Goal: Task Accomplishment & Management: Use online tool/utility

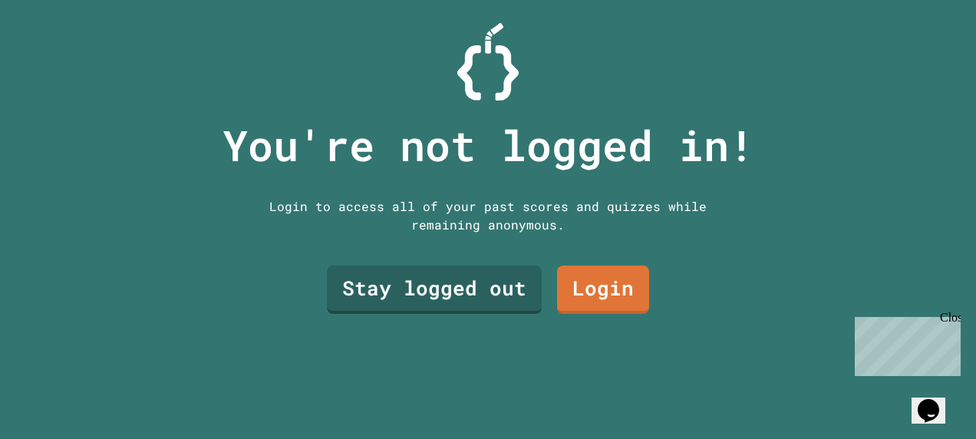
click at [486, 364] on div "You're not logged in! Login to access all of your past scores and quizzes while…" at bounding box center [488, 219] width 562 height 439
click at [476, 262] on link "Stay logged out" at bounding box center [434, 287] width 212 height 51
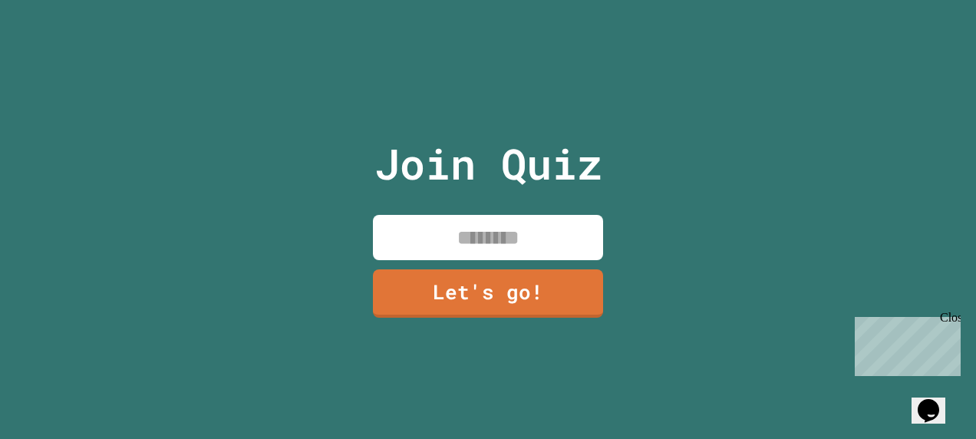
click at [499, 229] on input at bounding box center [488, 237] width 230 height 45
type input "****"
drag, startPoint x: 529, startPoint y: 296, endPoint x: 536, endPoint y: 272, distance: 25.3
click at [536, 272] on link "Let's go!" at bounding box center [487, 292] width 227 height 51
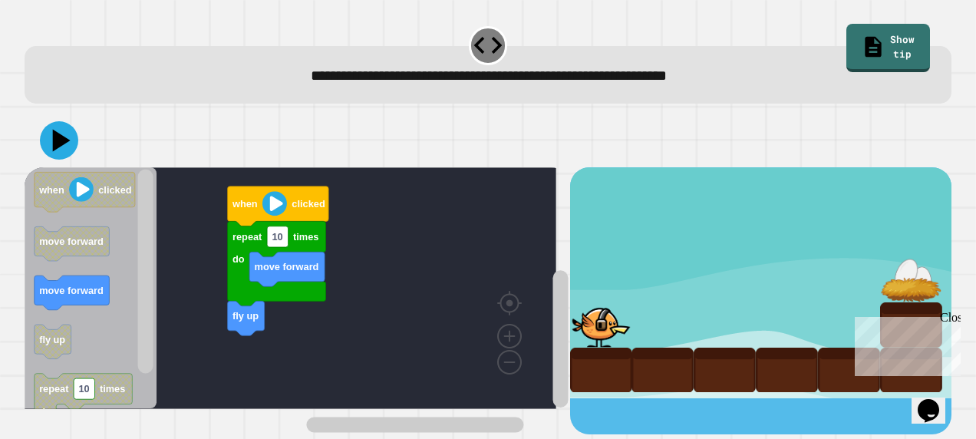
click at [274, 204] on image "Blockly Workspace" at bounding box center [274, 203] width 25 height 25
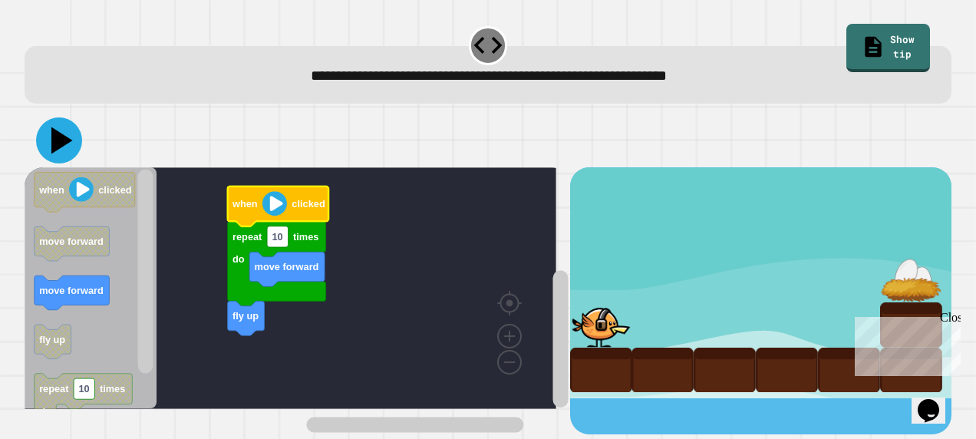
click at [66, 132] on icon at bounding box center [59, 140] width 46 height 46
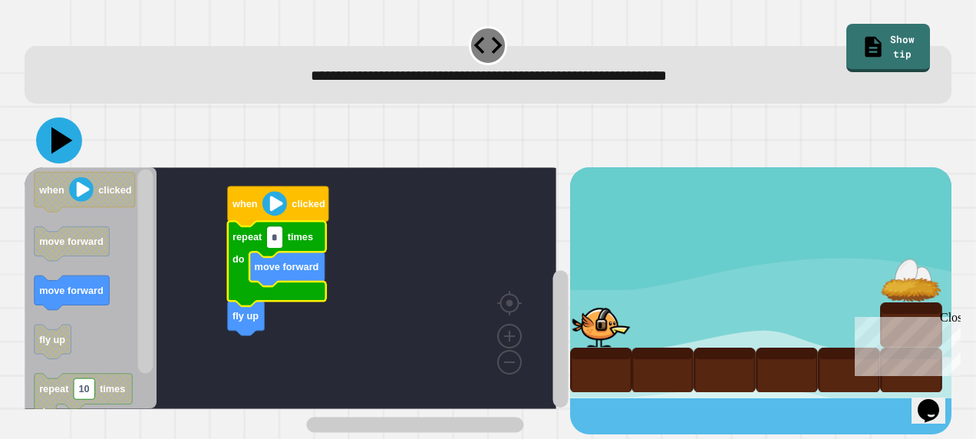
type input "*"
click at [71, 151] on icon at bounding box center [59, 140] width 46 height 46
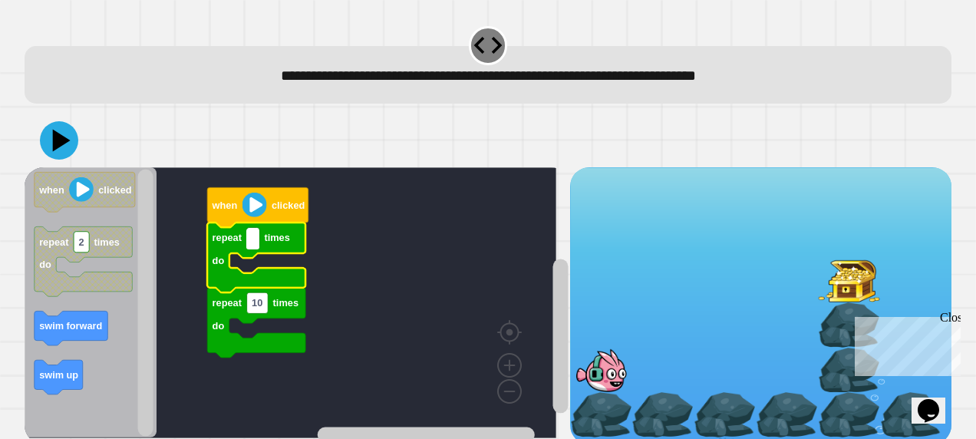
type input "*"
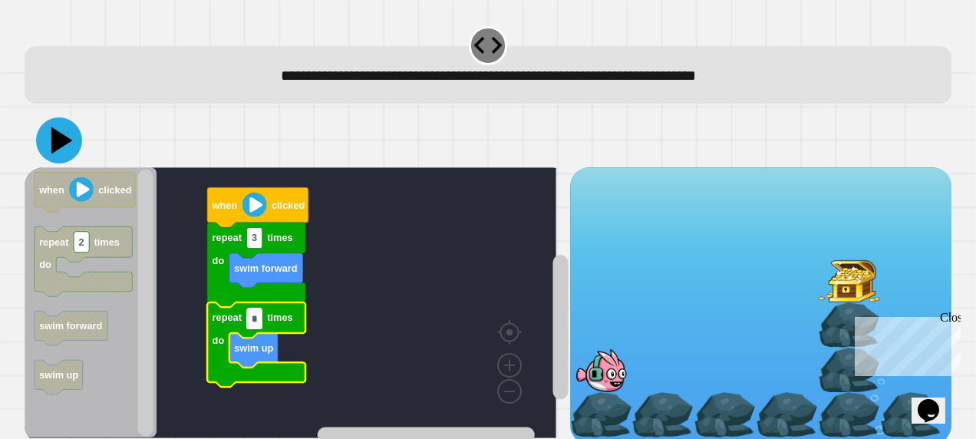
type input "*"
click at [48, 144] on icon at bounding box center [59, 140] width 46 height 46
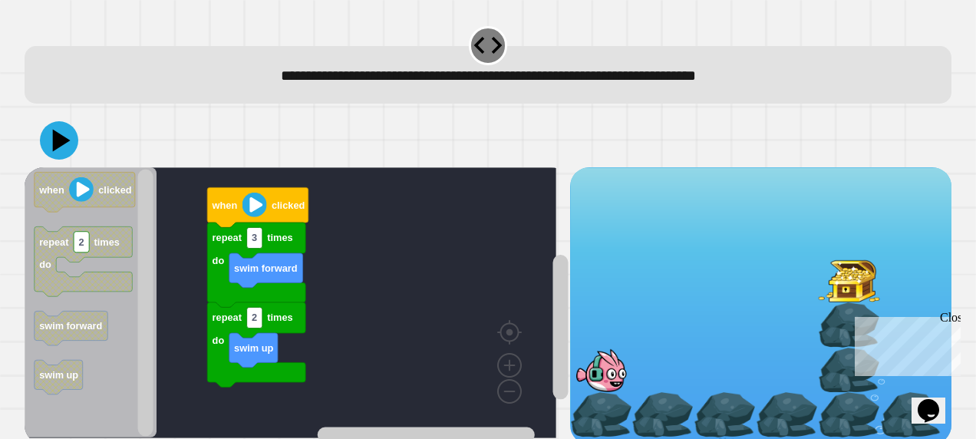
click at [255, 397] on div "when clicked repeat 3 times do swim forward repeat 2 times do swim up when clic…" at bounding box center [297, 306] width 545 height 278
click at [216, 397] on div "when clicked repeat 3 times do swim forward repeat 2 times do swim up when clic…" at bounding box center [297, 306] width 545 height 278
click at [85, 331] on text "swim forward" at bounding box center [71, 326] width 64 height 12
click at [169, 430] on div "**********" at bounding box center [488, 219] width 976 height 439
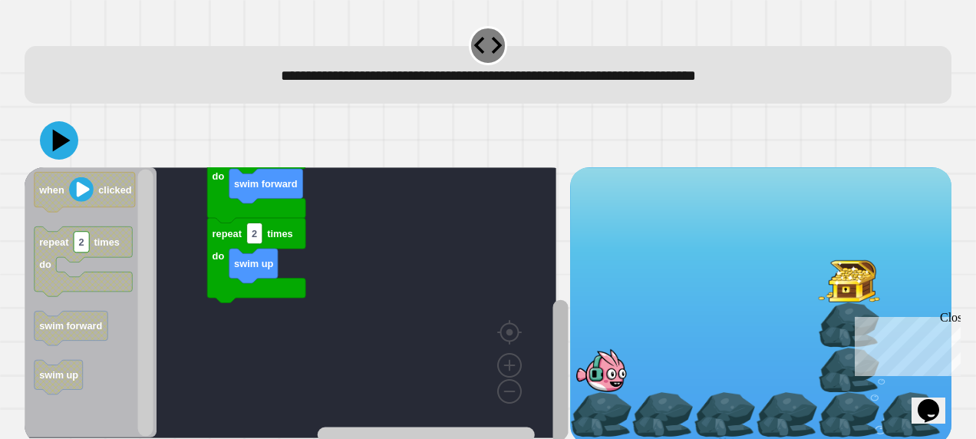
click at [556, 392] on div "when clicked repeat 3 times do swim forward repeat 2 times do swim up when clic…" at bounding box center [488, 306] width 927 height 278
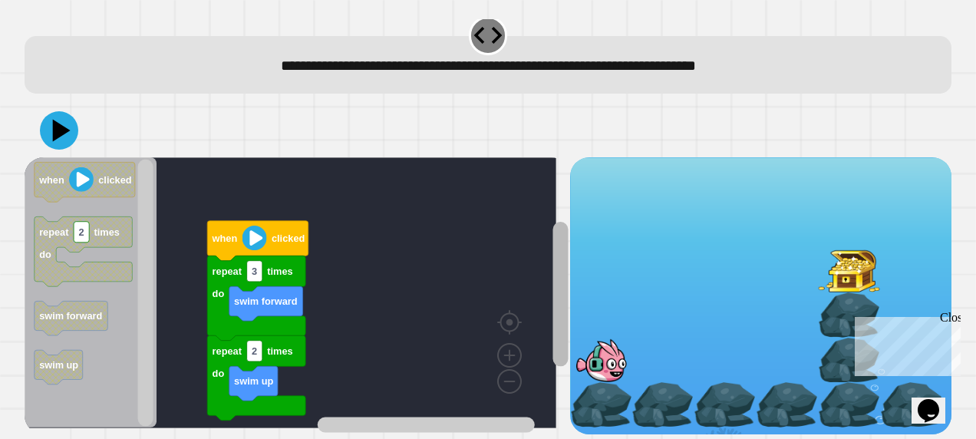
click at [516, 267] on div "when clicked repeat 3 times do swim forward repeat 2 times do swim up when clic…" at bounding box center [297, 296] width 545 height 278
click at [256, 262] on rect "Blockly Workspace" at bounding box center [253, 270] width 15 height 21
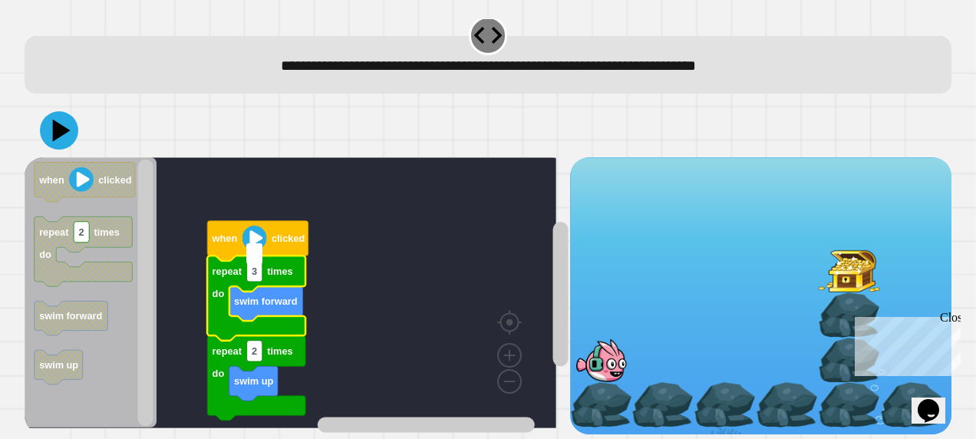
type input "*"
click at [358, 330] on rect "Blockly Workspace" at bounding box center [291, 292] width 532 height 271
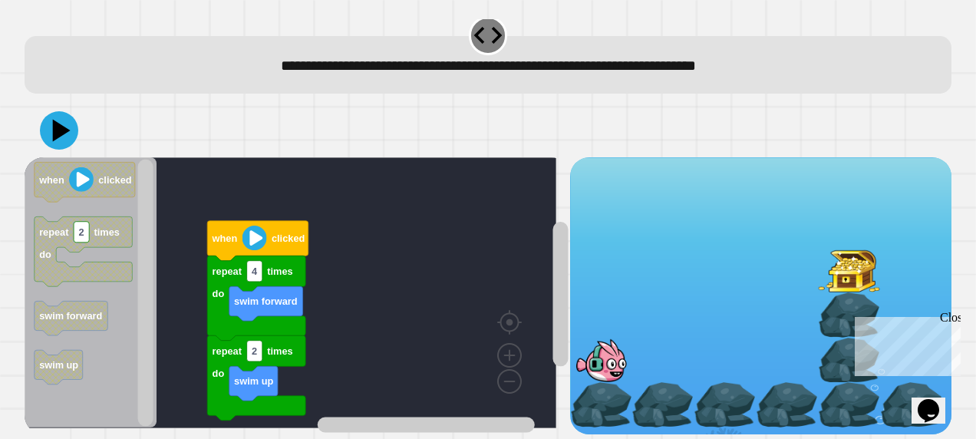
click at [227, 263] on icon "Blockly Workspace" at bounding box center [256, 297] width 98 height 84
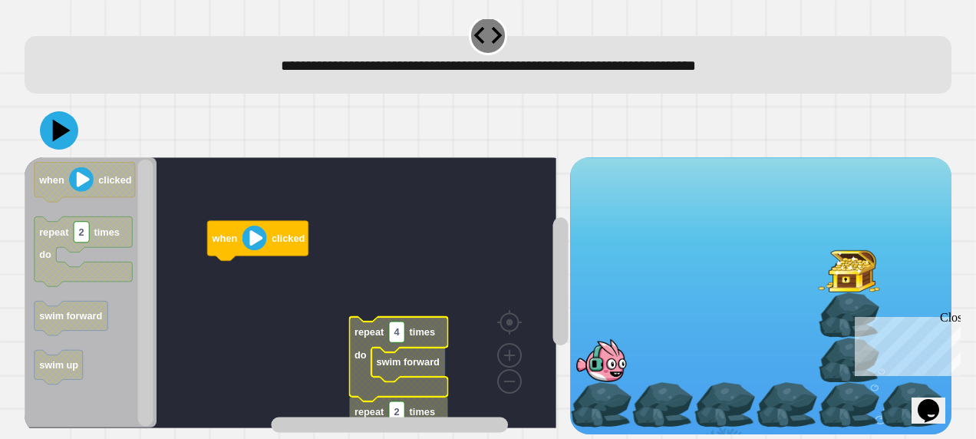
click at [356, 396] on icon "Blockly Workspace" at bounding box center [398, 438] width 98 height 84
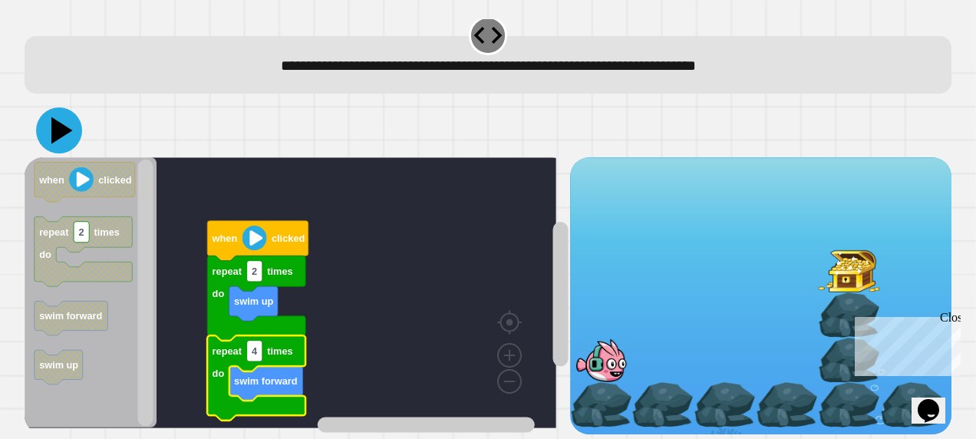
click at [53, 117] on icon at bounding box center [61, 130] width 21 height 27
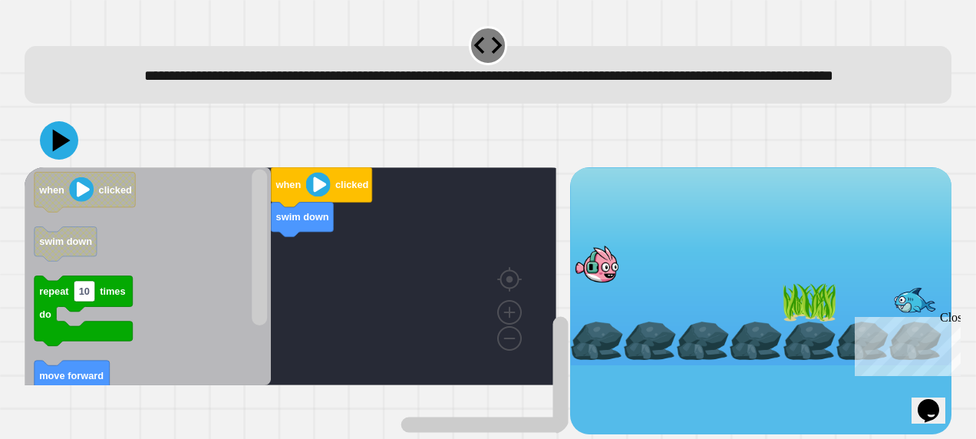
click at [956, 318] on div "Close" at bounding box center [949, 320] width 19 height 19
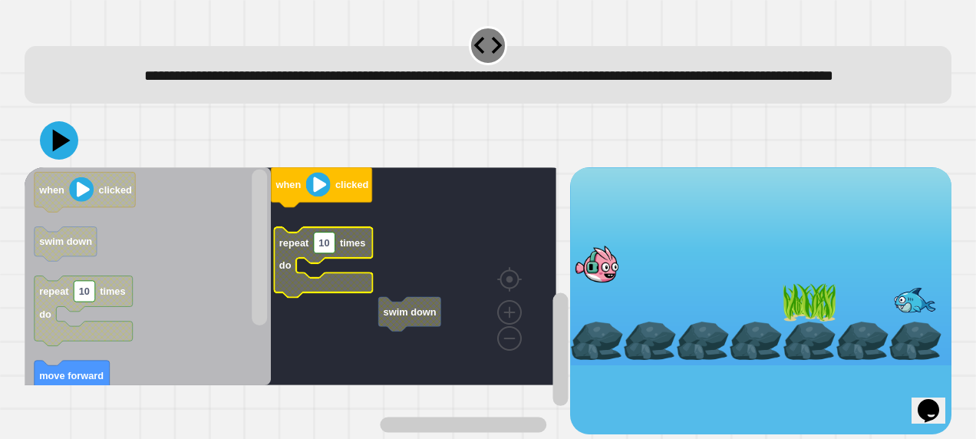
click at [285, 246] on rect "Blockly Workspace" at bounding box center [291, 276] width 532 height 218
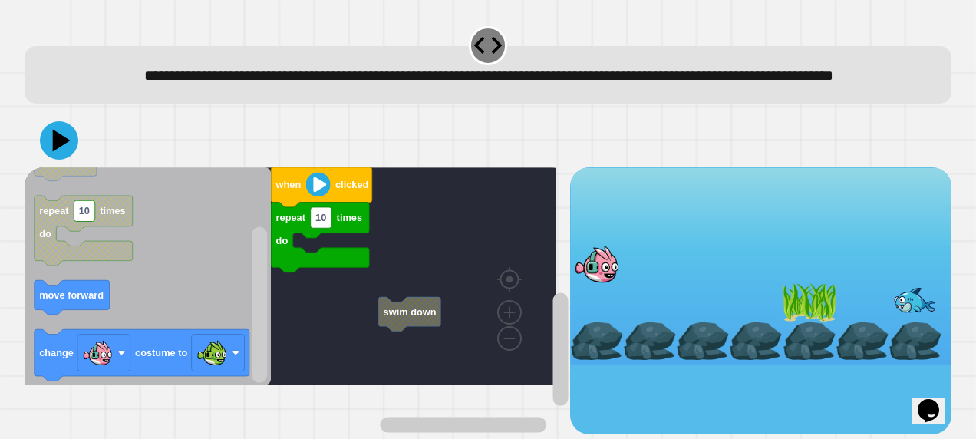
click at [355, 266] on div "swim down when clicked repeat 10 times do when clicked swim down repeat 10 time…" at bounding box center [297, 300] width 545 height 267
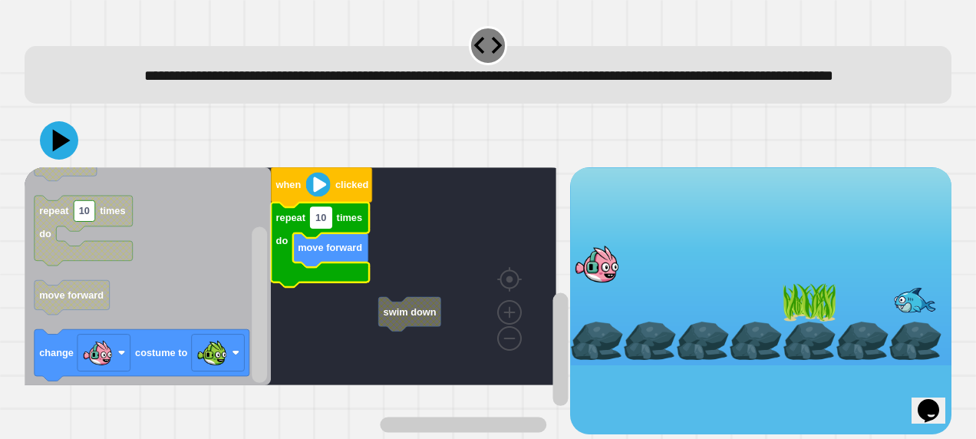
click at [330, 228] on rect "Blockly Workspace" at bounding box center [320, 217] width 21 height 21
type input "*"
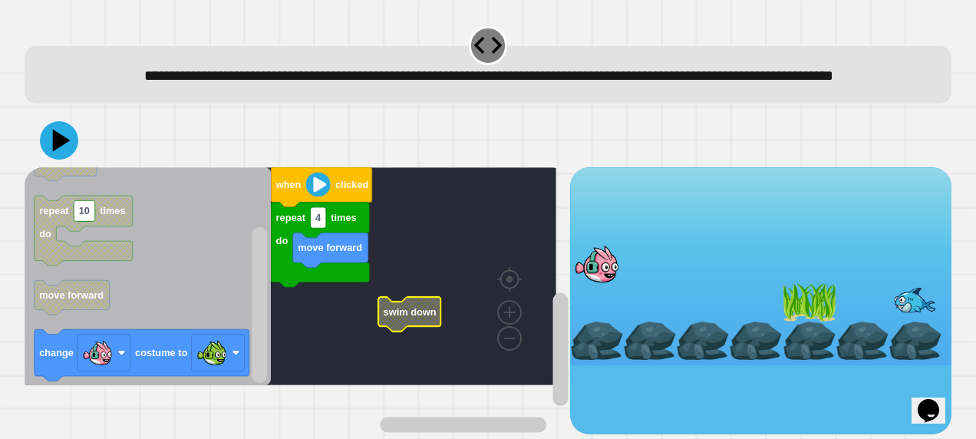
click at [408, 331] on icon "Blockly Workspace" at bounding box center [409, 313] width 62 height 35
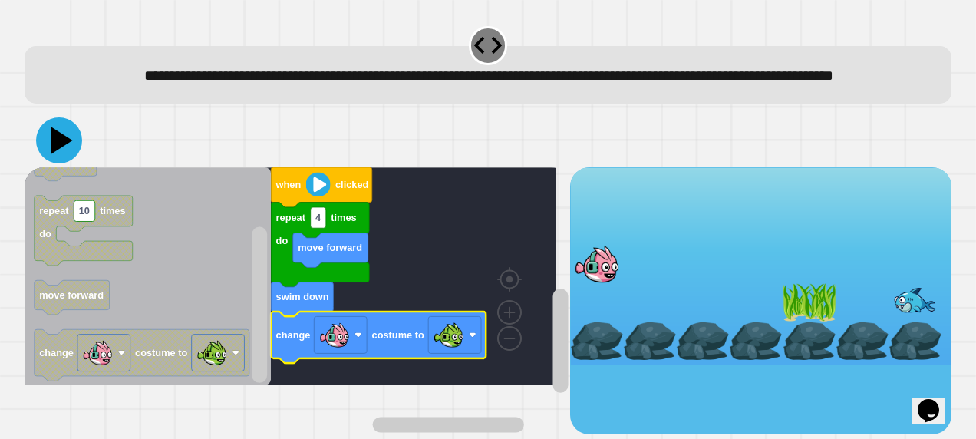
click at [57, 153] on icon at bounding box center [61, 140] width 21 height 27
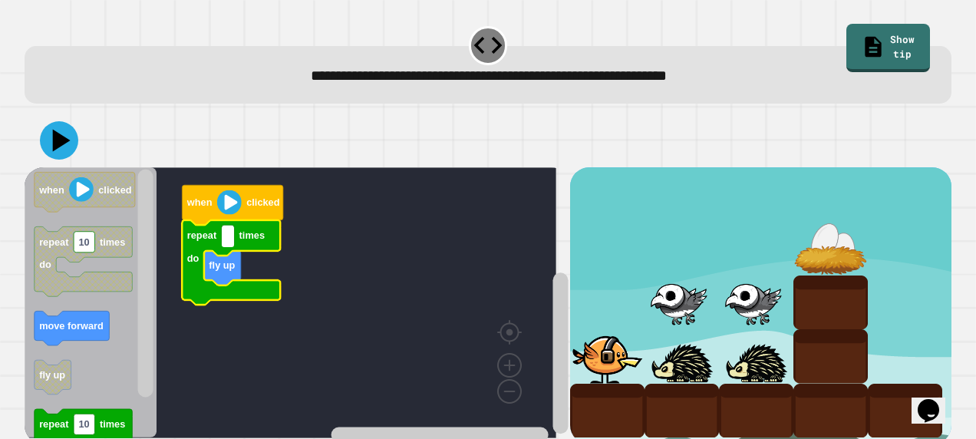
type input "*"
click at [148, 335] on rect "Blockly Workspace" at bounding box center [144, 283] width 15 height 228
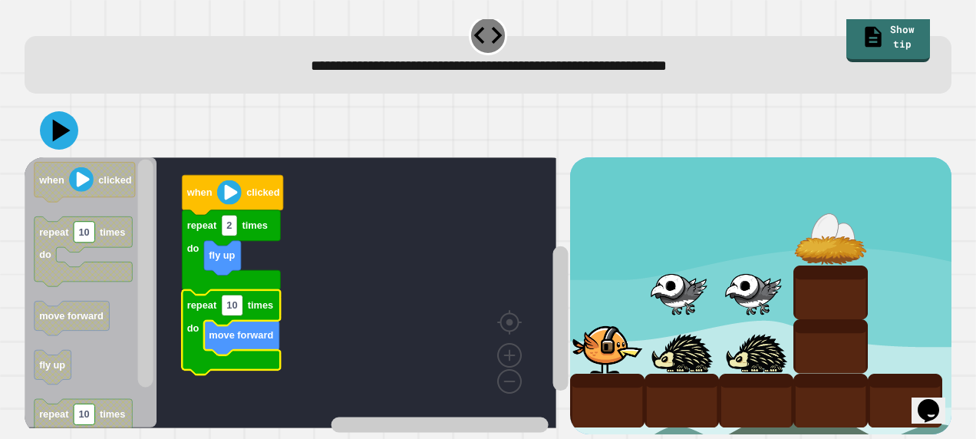
click at [243, 290] on icon "Blockly Workspace" at bounding box center [231, 331] width 98 height 84
click at [235, 295] on rect "Blockly Workspace" at bounding box center [232, 305] width 21 height 21
type input "*"
click at [51, 117] on icon at bounding box center [58, 129] width 45 height 45
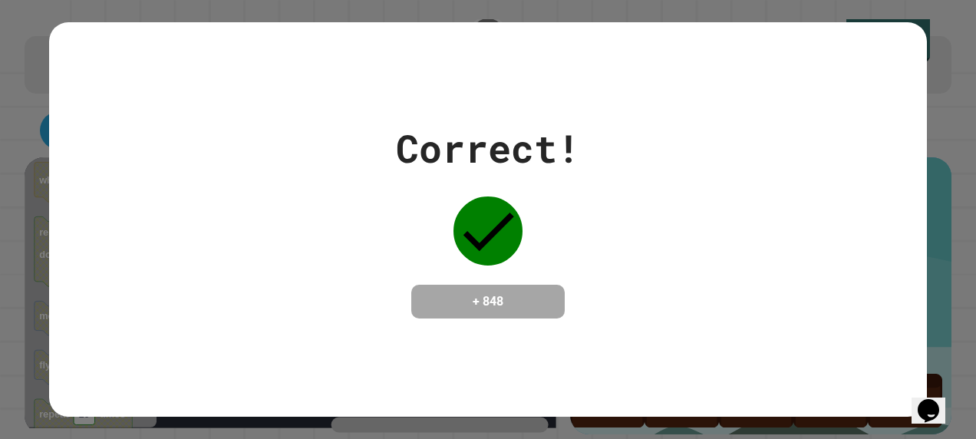
click at [532, 222] on div "Correct! + 848" at bounding box center [488, 219] width 184 height 199
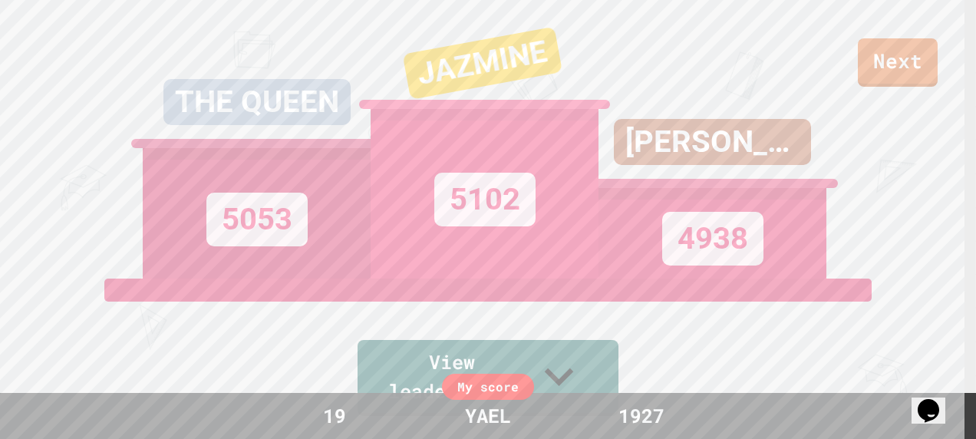
click at [532, 222] on div "5102" at bounding box center [485, 194] width 228 height 170
click at [530, 222] on div "5102" at bounding box center [485, 194] width 228 height 170
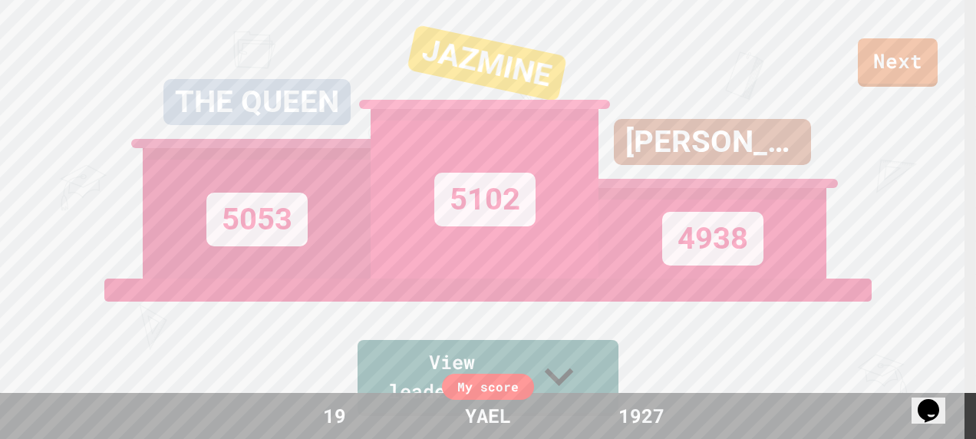
click at [662, 248] on div "4938" at bounding box center [712, 239] width 101 height 54
